Goal: Task Accomplishment & Management: Use online tool/utility

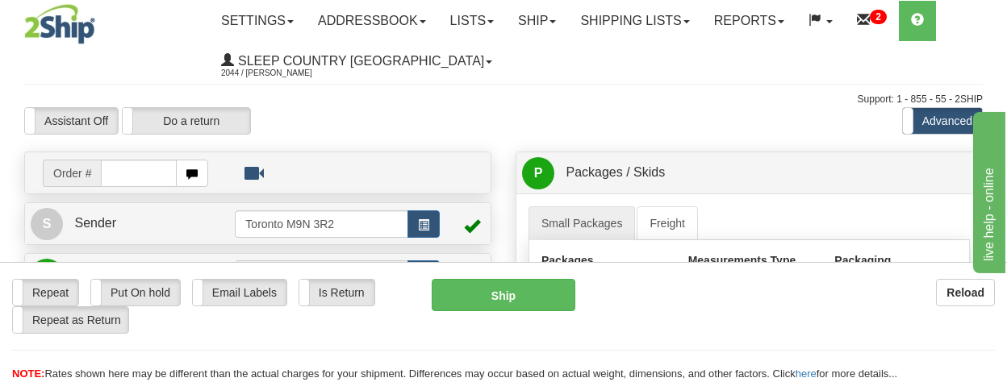
click at [44, 20] on img at bounding box center [59, 24] width 71 height 40
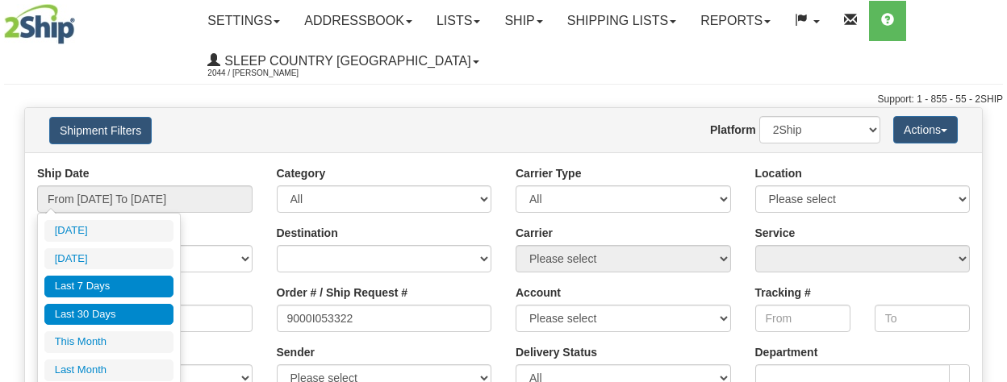
click at [151, 320] on li "Last 30 Days" at bounding box center [108, 315] width 129 height 22
type input "From 08/18/2025 To 09/16/2025"
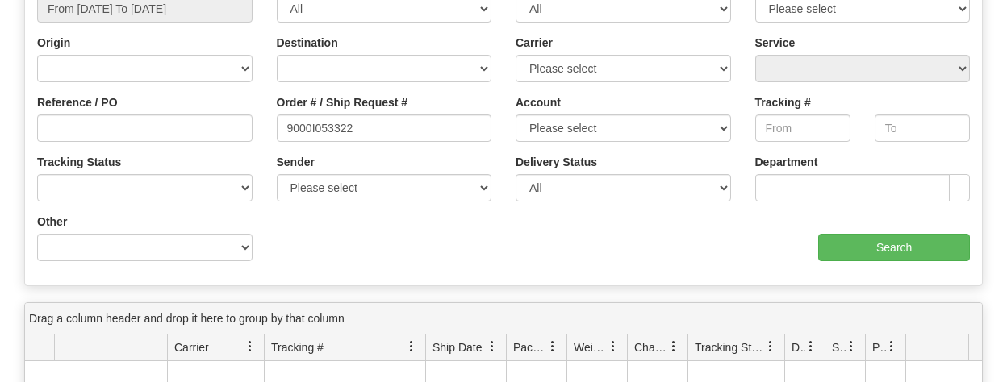
scroll to position [252, 0]
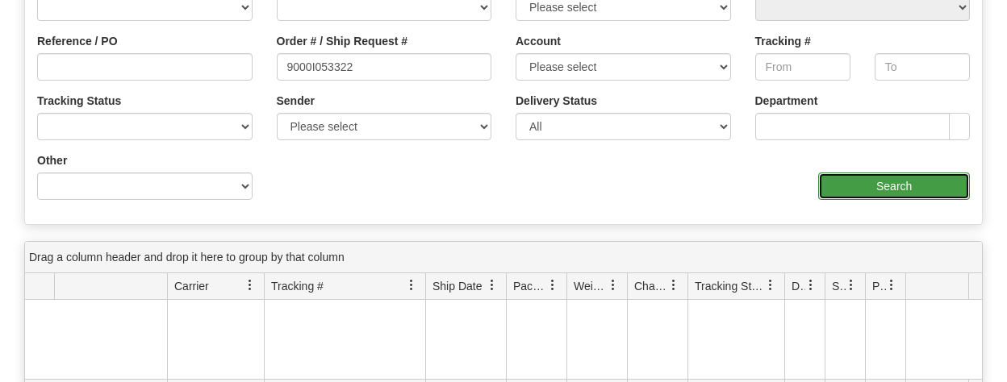
click at [901, 187] on input "Search" at bounding box center [894, 186] width 152 height 27
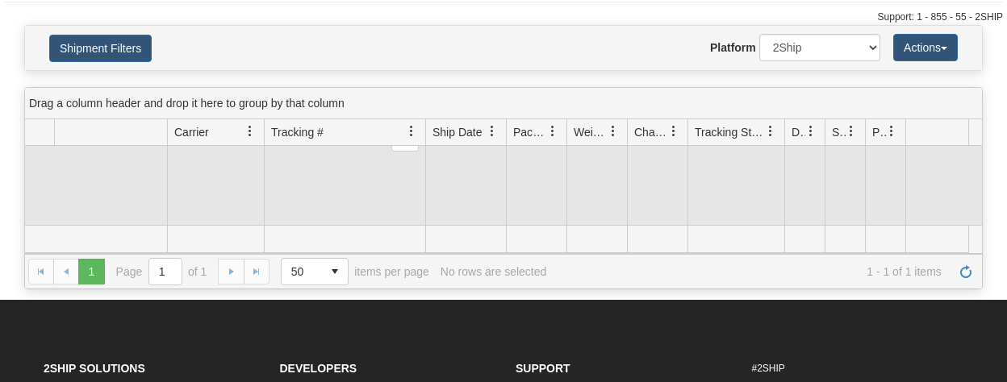
scroll to position [66, 0]
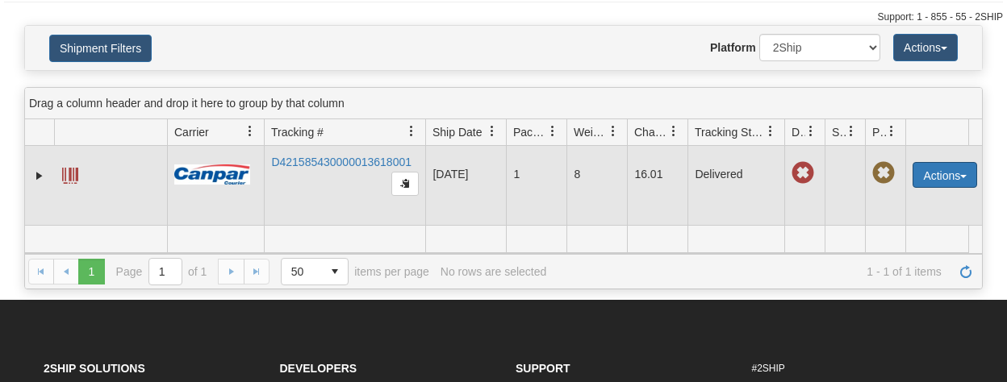
click at [913, 169] on td "Actions Repeat Return Track Comment Shipment Issues Re-Print as ZPL Authorize R…" at bounding box center [945, 175] width 81 height 190
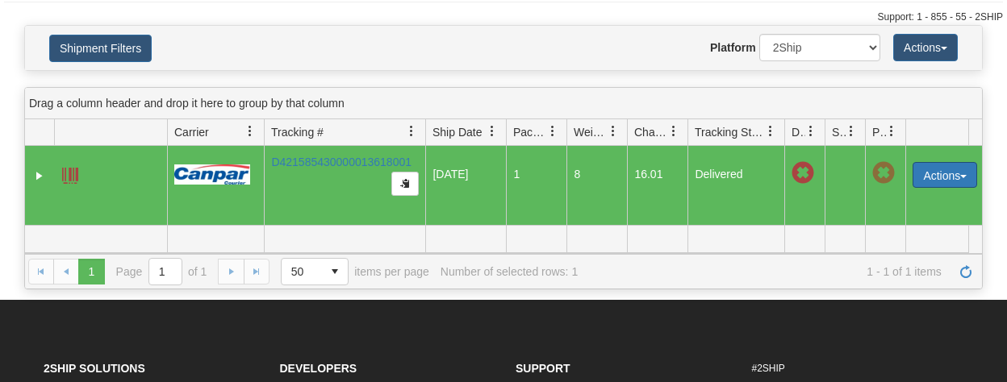
click at [925, 175] on button "Actions" at bounding box center [945, 175] width 65 height 26
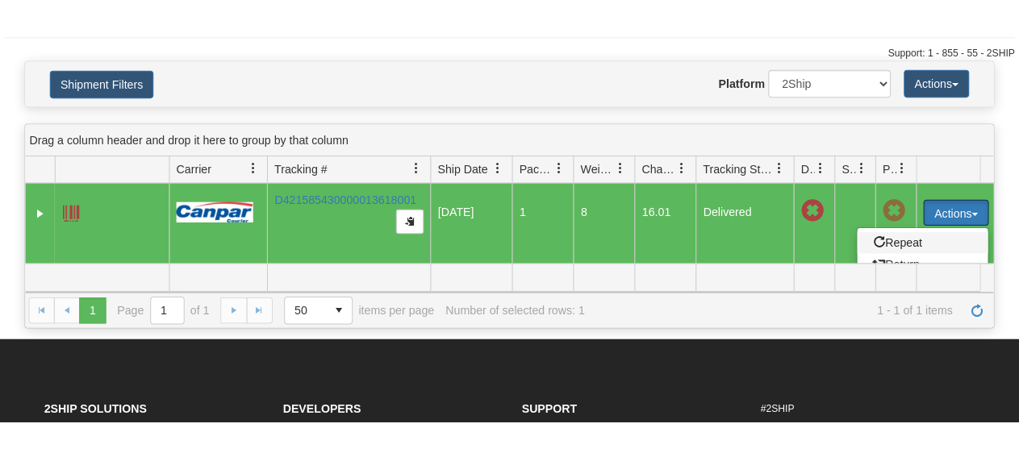
scroll to position [124, 0]
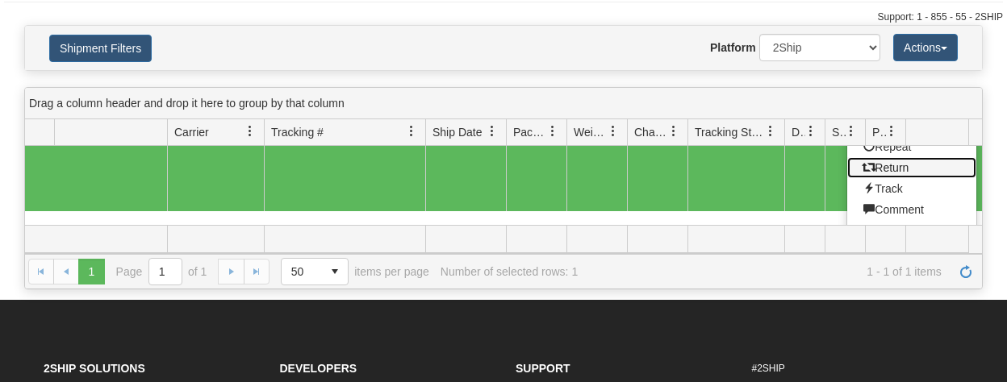
click at [904, 170] on link "Return" at bounding box center [911, 167] width 129 height 21
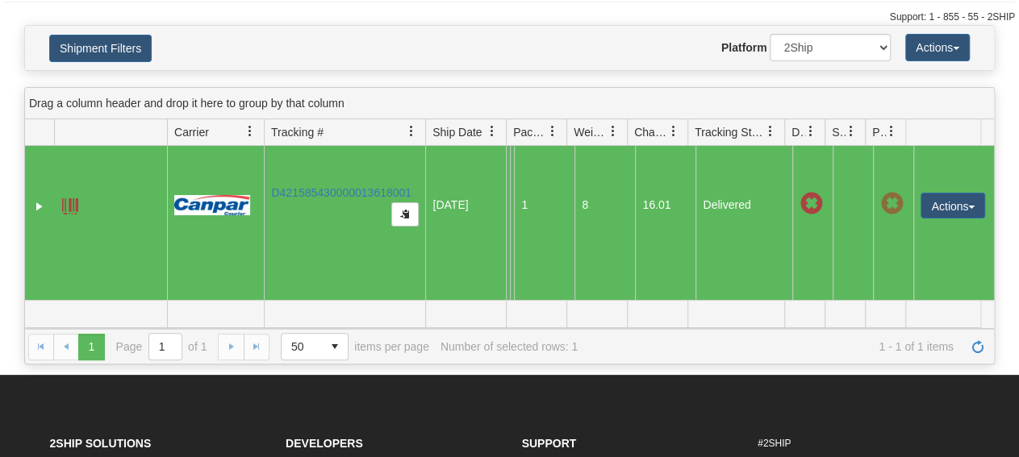
scroll to position [0, 0]
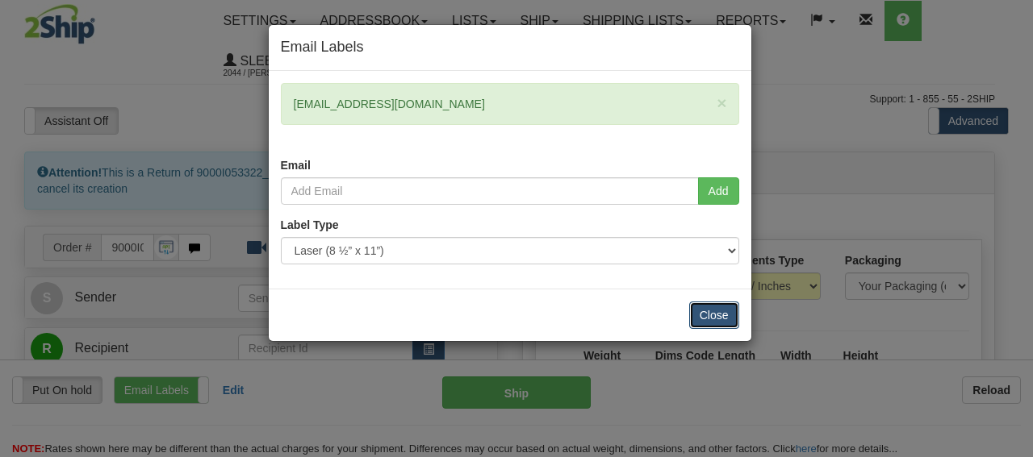
click at [730, 310] on button "Close" at bounding box center [714, 315] width 50 height 27
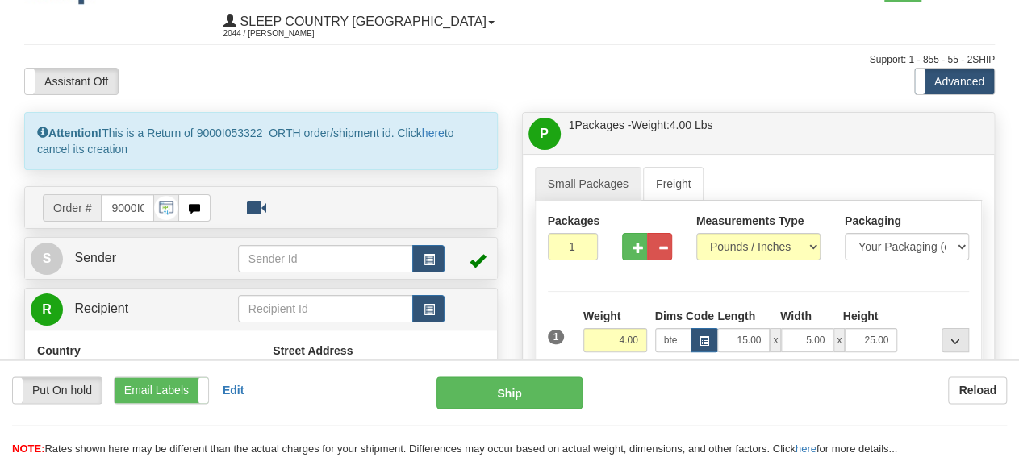
scroll to position [84, 0]
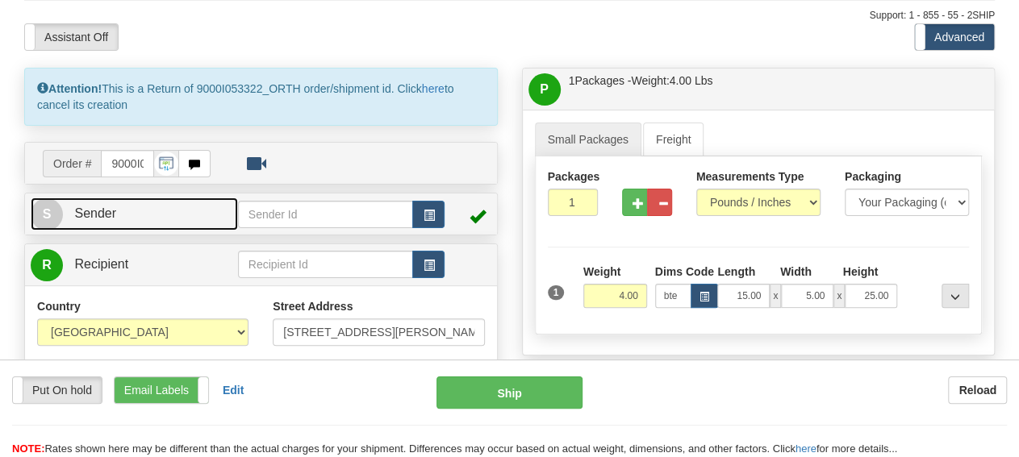
click at [128, 215] on link "S Sender" at bounding box center [134, 214] width 207 height 33
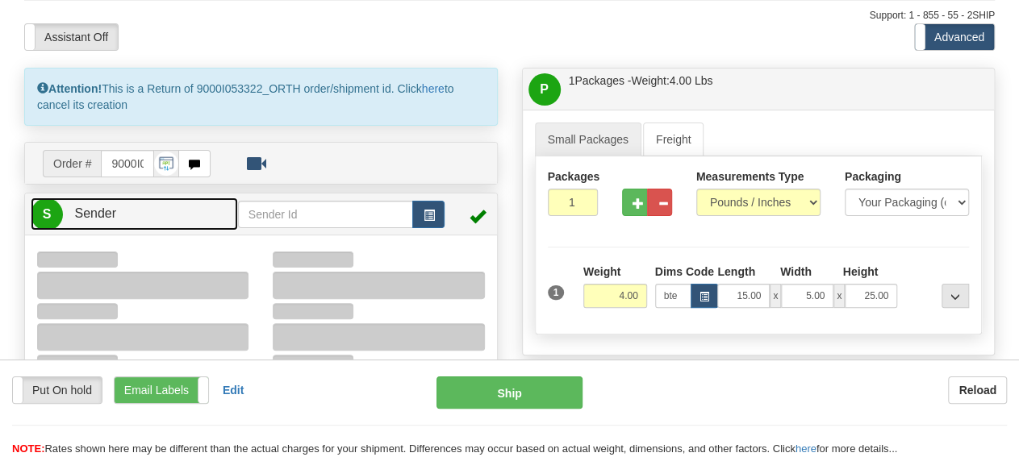
type input "16:20"
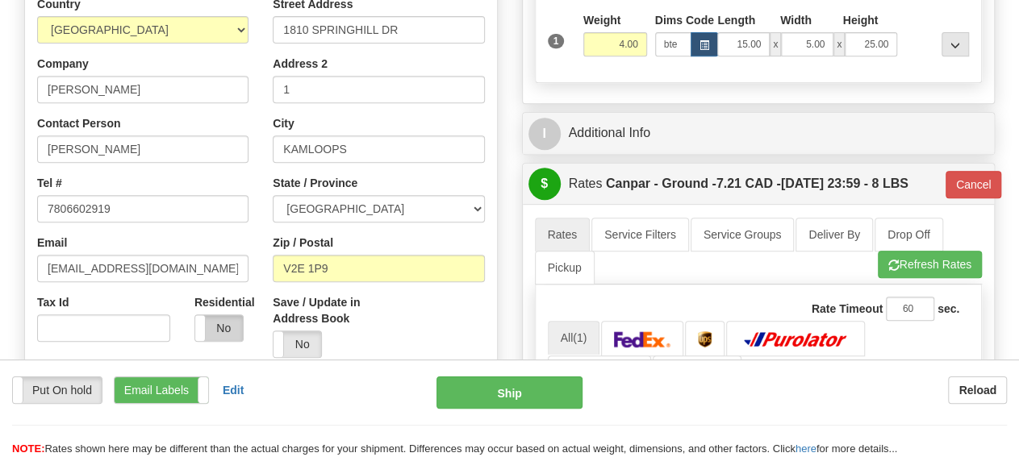
click at [207, 320] on label "No" at bounding box center [219, 328] width 48 height 26
type input "1"
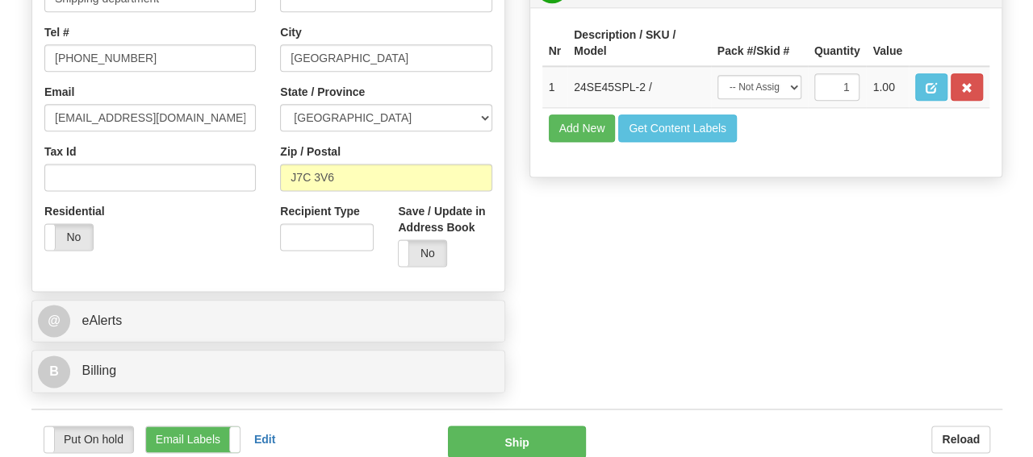
scroll to position [1091, 0]
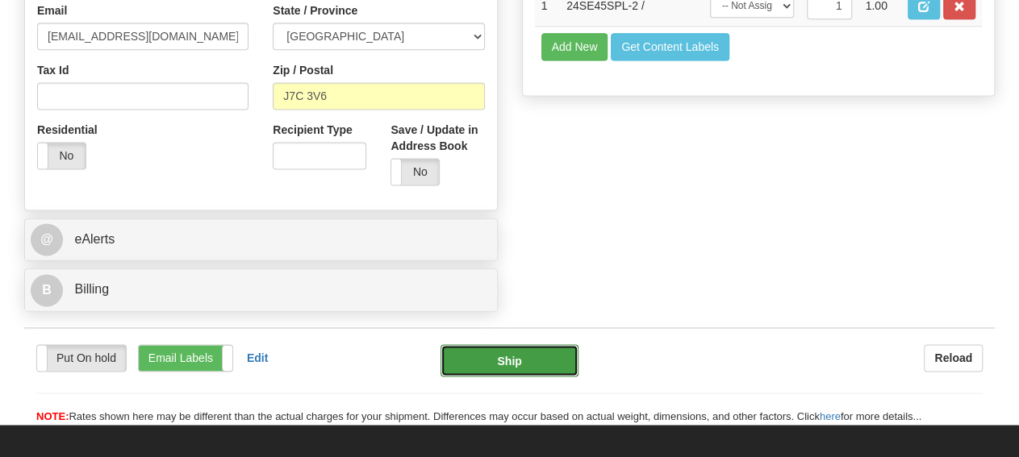
click at [499, 362] on button "Ship" at bounding box center [510, 361] width 138 height 32
